Goal: Check status: Check status

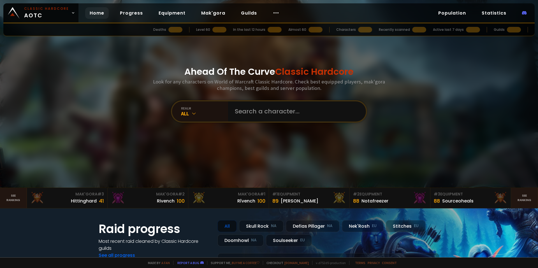
type input "[PERSON_NAME]"
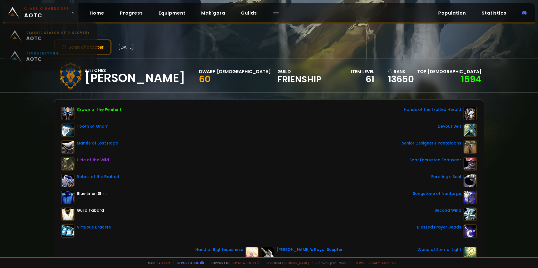
click at [49, 13] on span "Classic Hardcore AOTC" at bounding box center [46, 12] width 45 height 13
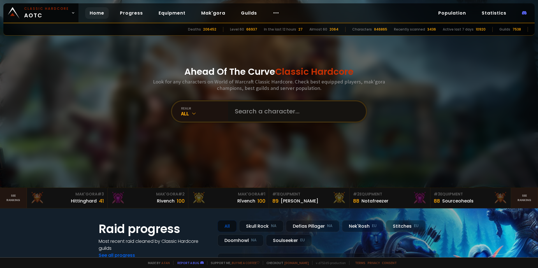
click at [272, 109] on input "text" at bounding box center [296, 111] width 128 height 20
paste input "[PERSON_NAME]"
type input "[PERSON_NAME]"
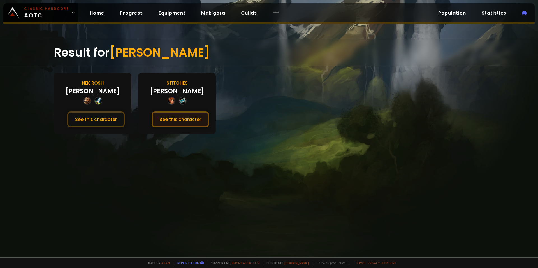
drag, startPoint x: 178, startPoint y: 129, endPoint x: 177, endPoint y: 123, distance: 5.4
click at [178, 129] on div "[PERSON_NAME] See this character" at bounding box center [177, 103] width 78 height 61
click at [177, 123] on button "See this character" at bounding box center [180, 120] width 57 height 16
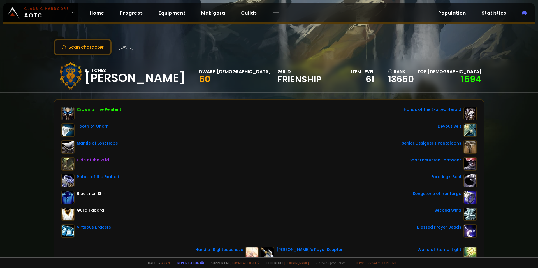
click at [288, 103] on div "Crown of the Penitent Tooth of Gnarr Mantle of Lost Hope Hide of the Wild Robes…" at bounding box center [269, 183] width 430 height 167
